Goal: Task Accomplishment & Management: Complete application form

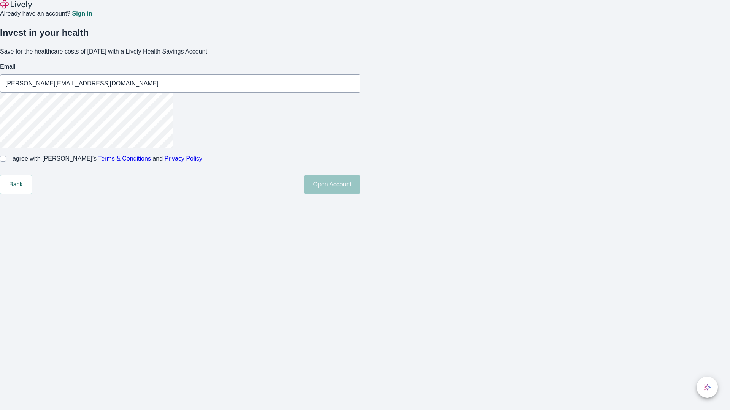
click at [6, 162] on input "I agree with Lively’s Terms & Conditions and Privacy Policy" at bounding box center [3, 159] width 6 height 6
checkbox input "true"
click at [360, 194] on button "Open Account" at bounding box center [332, 185] width 57 height 18
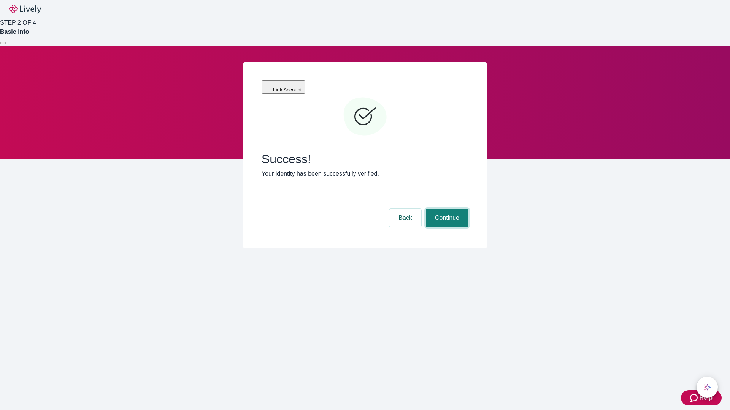
click at [446, 209] on button "Continue" at bounding box center [447, 218] width 43 height 18
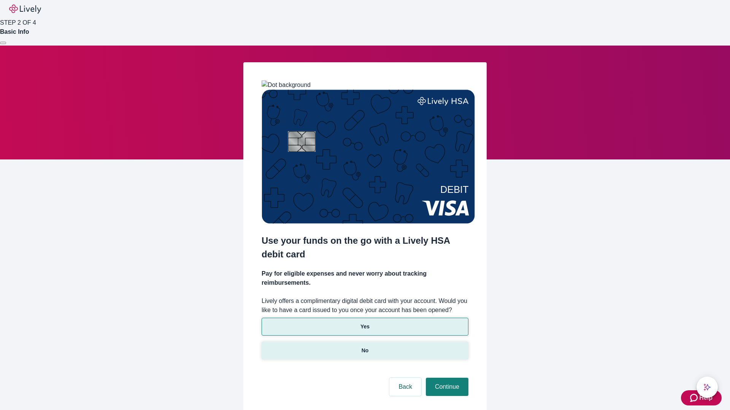
click at [364, 347] on p "No" at bounding box center [364, 351] width 7 height 8
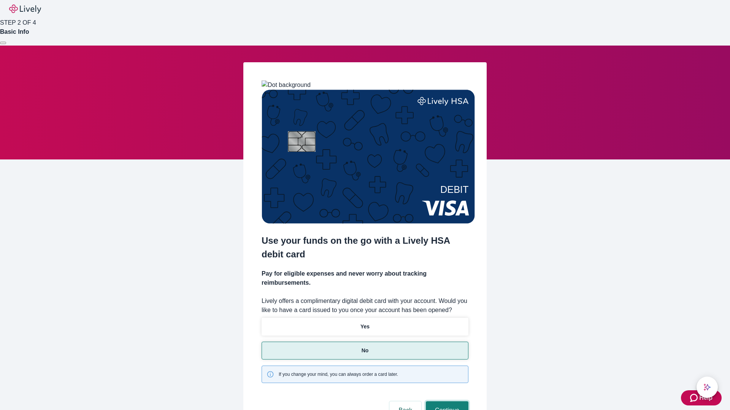
click at [446, 402] on button "Continue" at bounding box center [447, 411] width 43 height 18
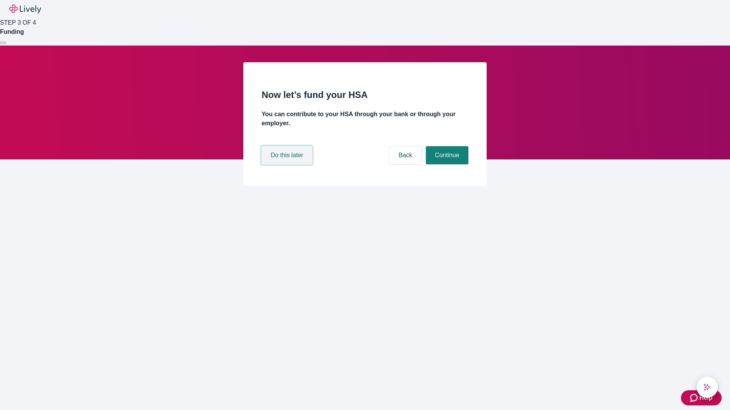
click at [288, 165] on button "Do this later" at bounding box center [286, 155] width 51 height 18
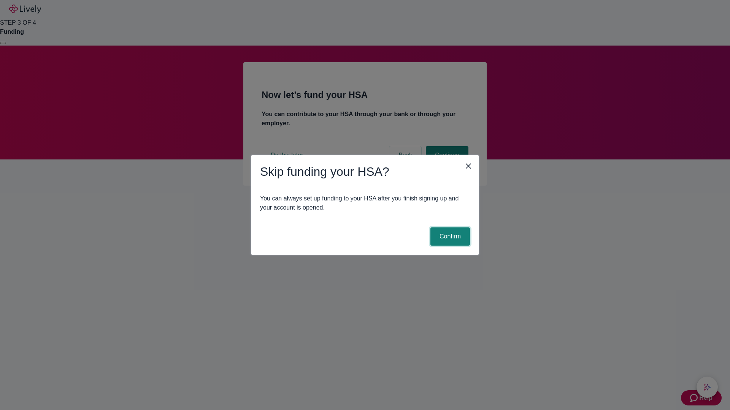
click at [449, 237] on button "Confirm" at bounding box center [450, 237] width 40 height 18
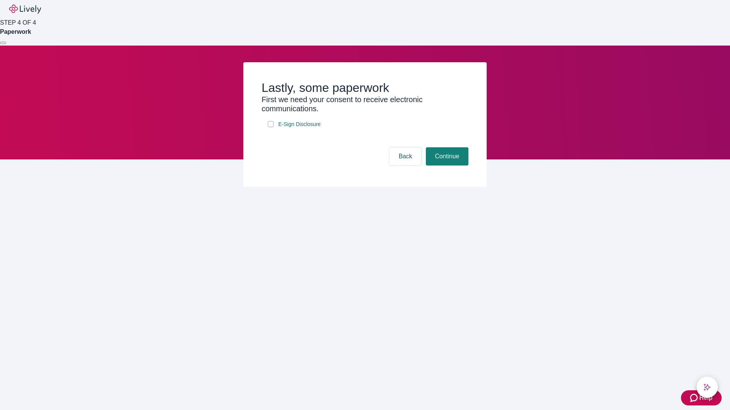
click at [271, 127] on input "E-Sign Disclosure" at bounding box center [271, 124] width 6 height 6
checkbox input "true"
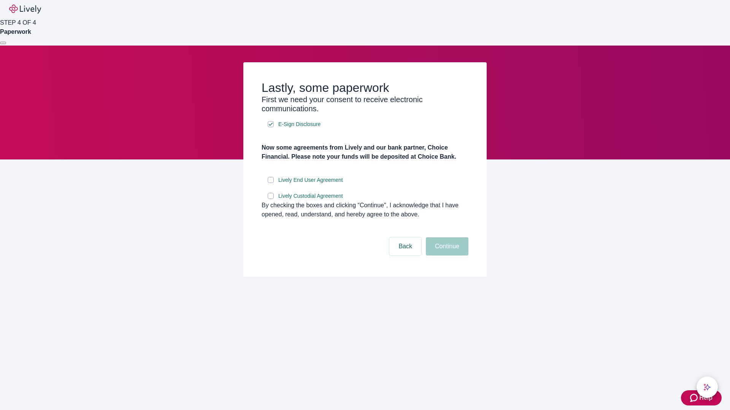
click at [271, 183] on input "Lively End User Agreement" at bounding box center [271, 180] width 6 height 6
checkbox input "true"
click at [271, 199] on input "Lively Custodial Agreement" at bounding box center [271, 196] width 6 height 6
checkbox input "true"
click at [446, 256] on button "Continue" at bounding box center [447, 247] width 43 height 18
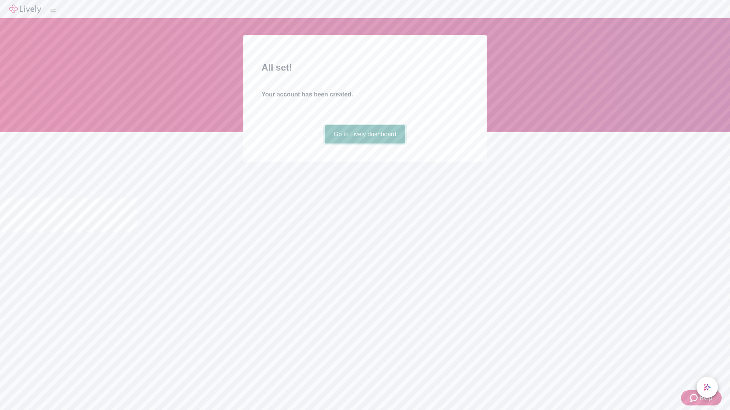
click at [364, 144] on link "Go to Lively dashboard" at bounding box center [365, 134] width 81 height 18
